Goal: Communication & Community: Answer question/provide support

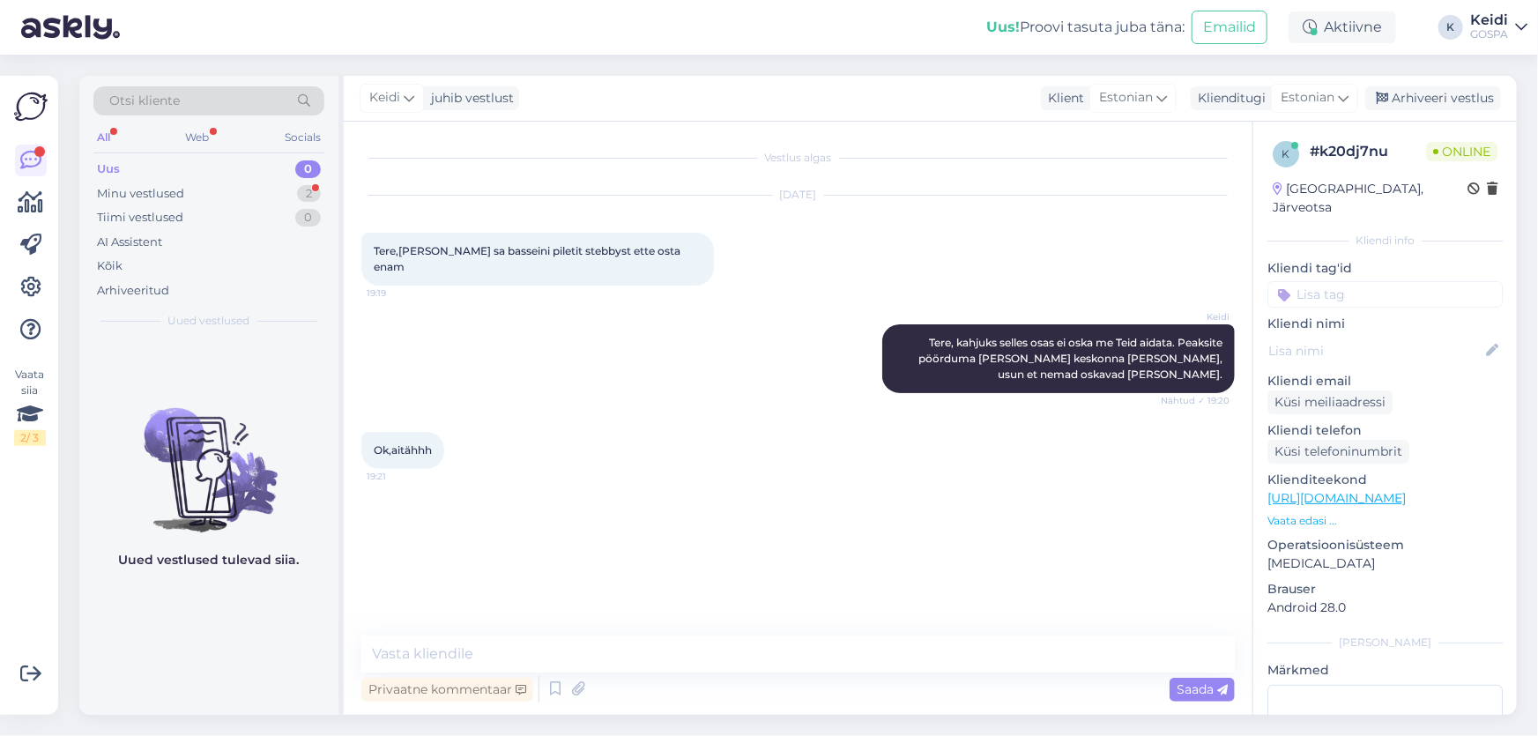
click at [332, 187] on div "Otsi kliente All Web Socials Uus 0 Minu vestlused 2 Tiimi vestlused 0 AI Assist…" at bounding box center [208, 207] width 259 height 263
click at [316, 189] on div "2" at bounding box center [309, 194] width 24 height 18
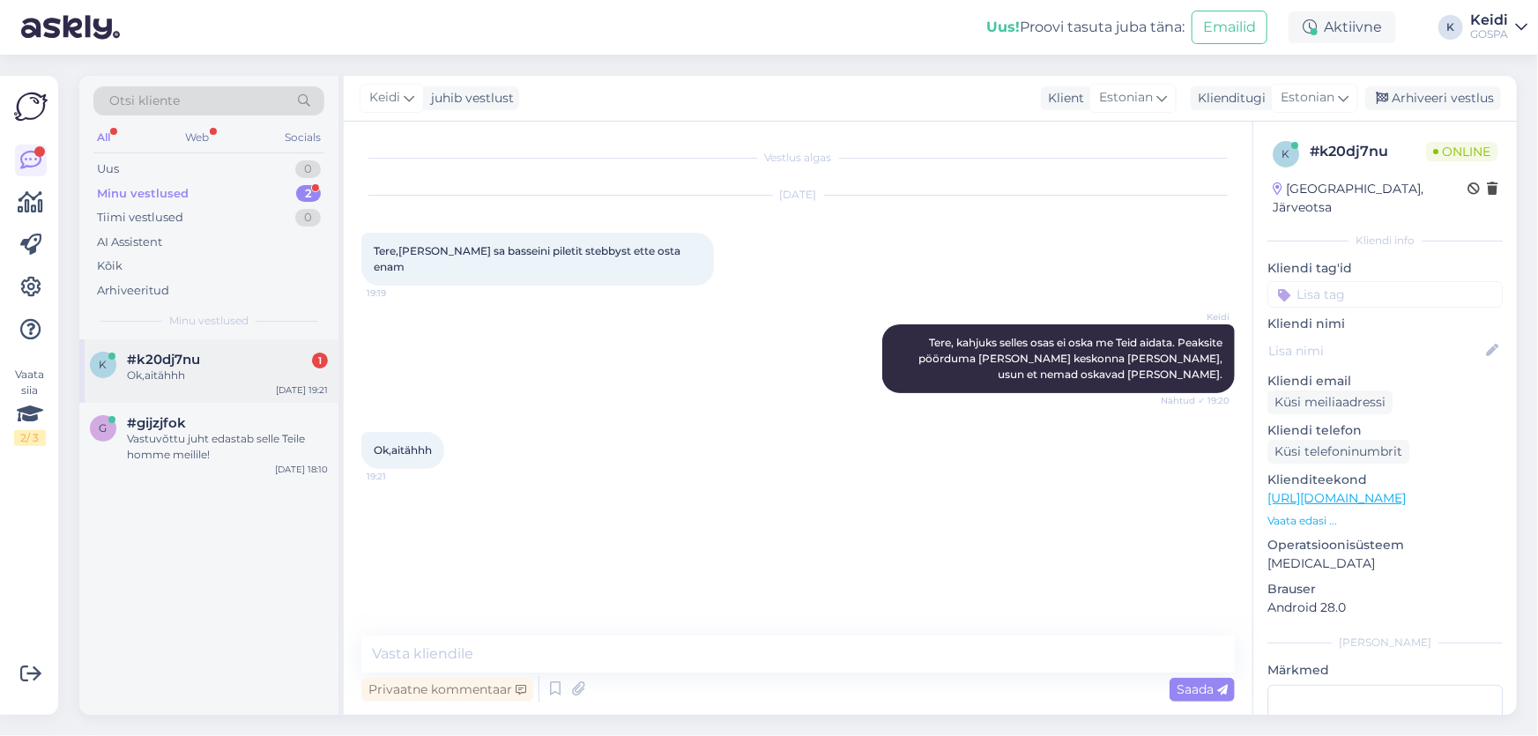
click at [264, 366] on div "#k20dj7nu 1" at bounding box center [227, 360] width 201 height 16
click at [264, 422] on div "#gijzjfok" at bounding box center [227, 423] width 201 height 16
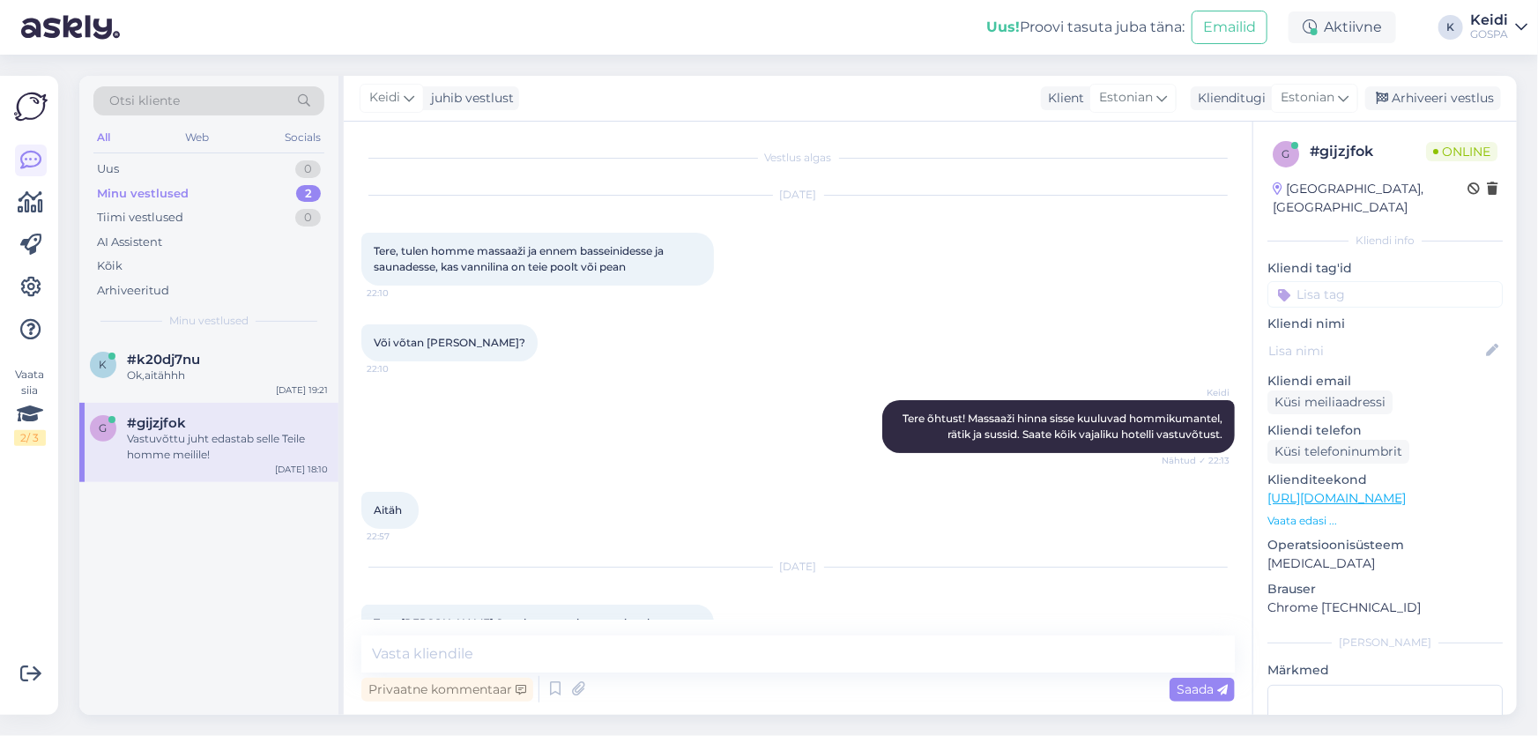
scroll to position [1224, 0]
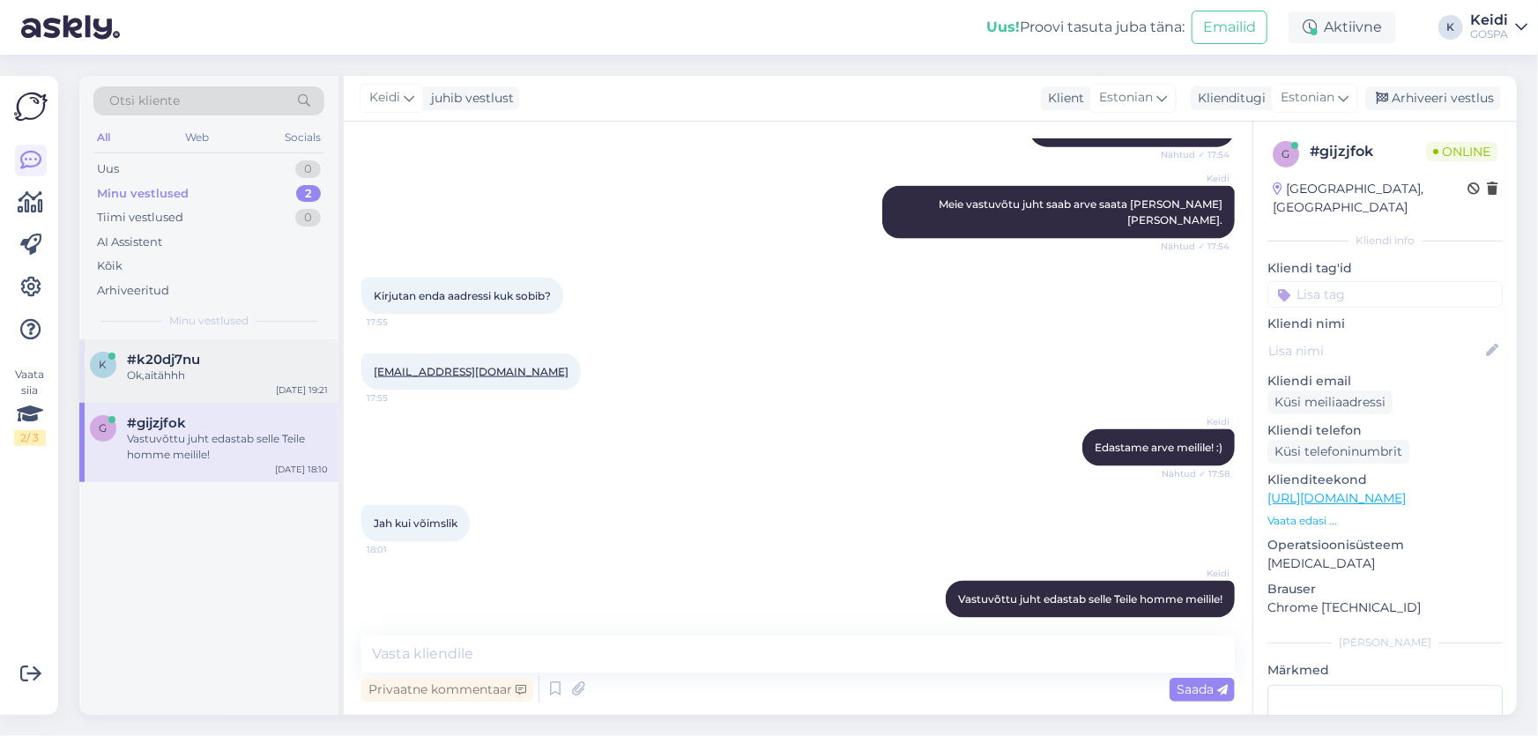
click at [270, 370] on div "Ok,aitähhh" at bounding box center [227, 375] width 201 height 16
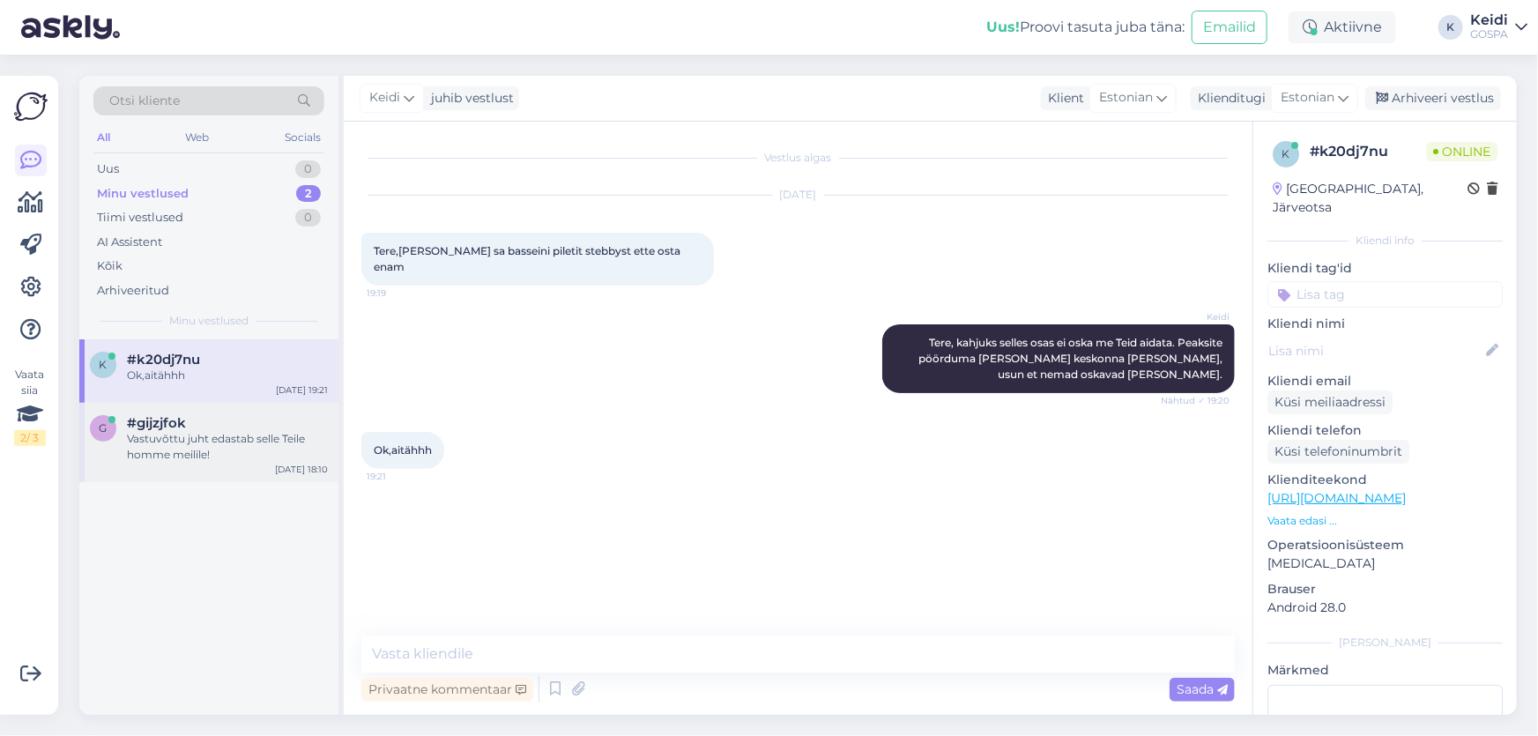
click at [256, 440] on div "Vastuvõttu juht edastab selle Teile homme meilile!" at bounding box center [227, 447] width 201 height 32
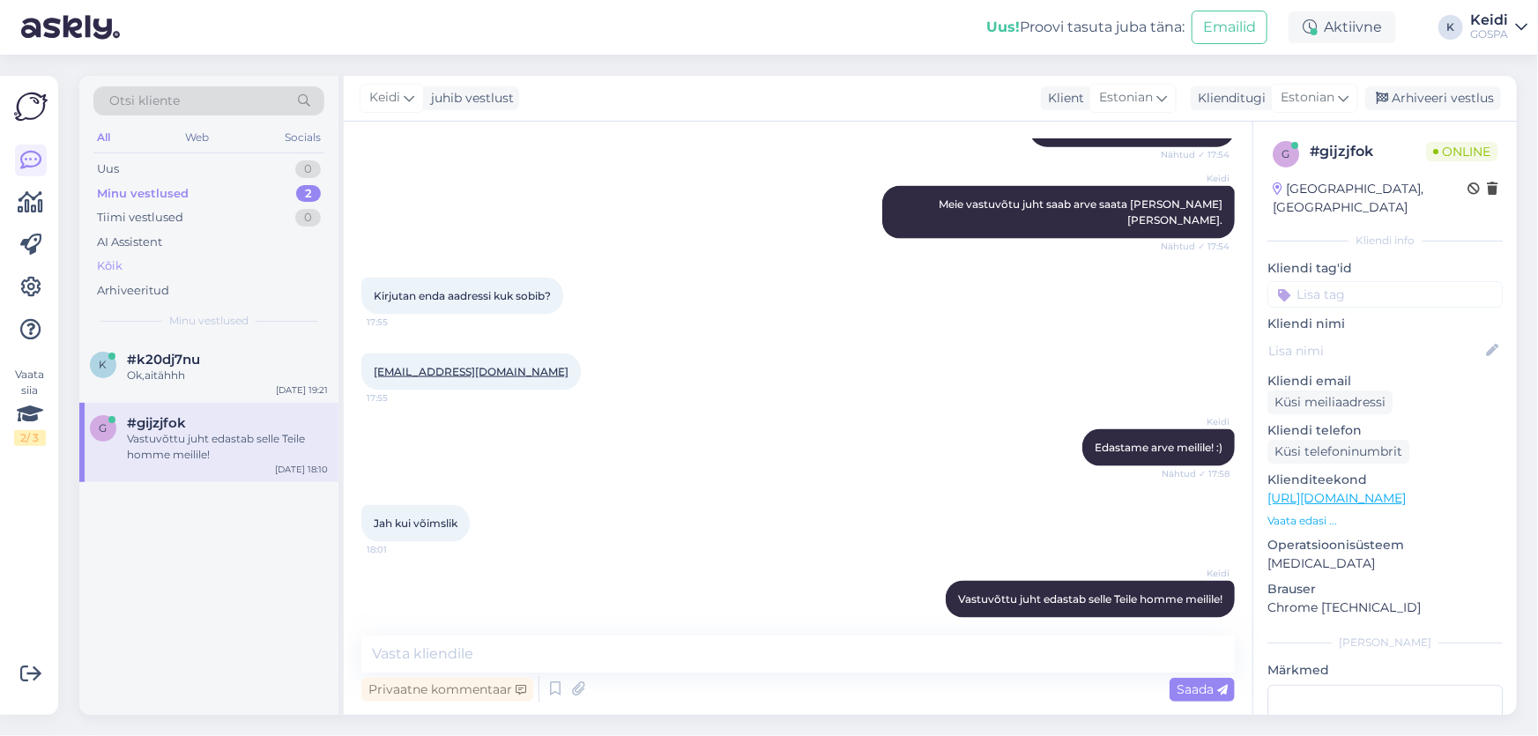
click at [289, 255] on div "Kõik" at bounding box center [208, 266] width 231 height 25
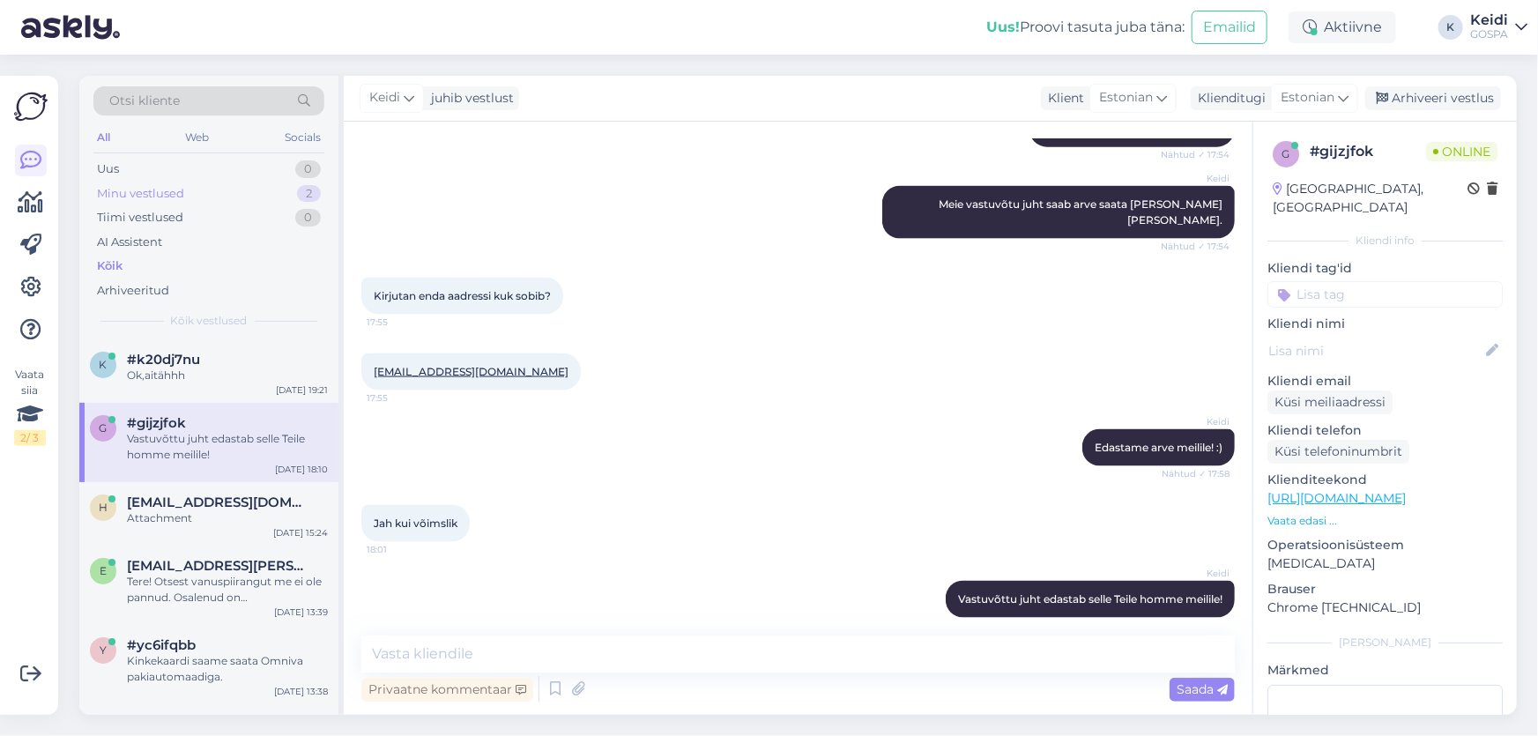
click at [290, 190] on div "Minu vestlused 2" at bounding box center [208, 194] width 231 height 25
